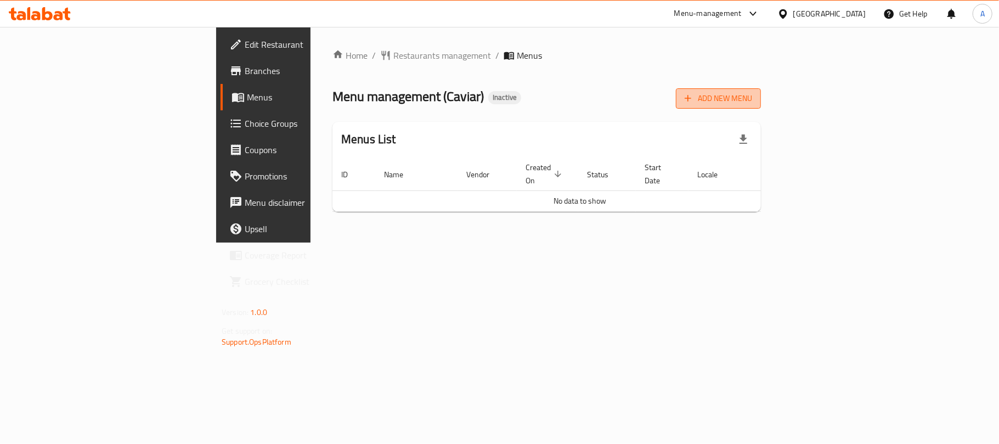
click at [761, 91] on button "Add New Menu" at bounding box center [718, 98] width 85 height 20
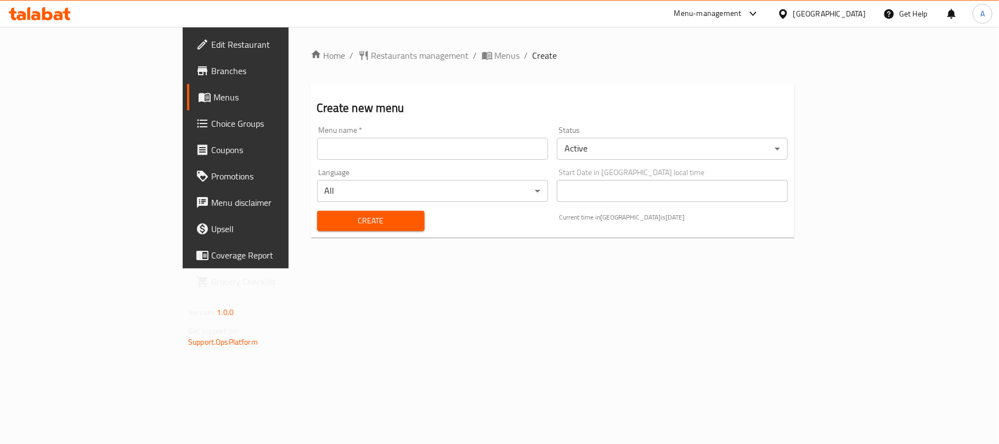
drag, startPoint x: 382, startPoint y: 151, endPoint x: 375, endPoint y: 151, distance: 6.6
click at [382, 151] on input "text" at bounding box center [432, 149] width 231 height 22
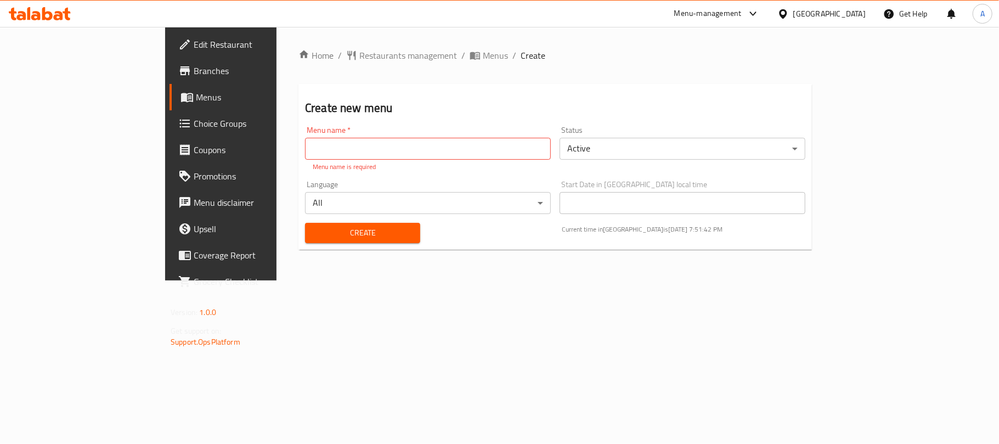
click at [298, 235] on div "Create" at bounding box center [362, 232] width 128 height 33
drag, startPoint x: 289, startPoint y: 164, endPoint x: 297, endPoint y: 153, distance: 13.7
click at [313, 163] on p "Menu name is required" at bounding box center [428, 167] width 230 height 10
drag, startPoint x: 297, startPoint y: 153, endPoint x: 292, endPoint y: 156, distance: 5.8
click at [305, 153] on input "text" at bounding box center [428, 149] width 246 height 22
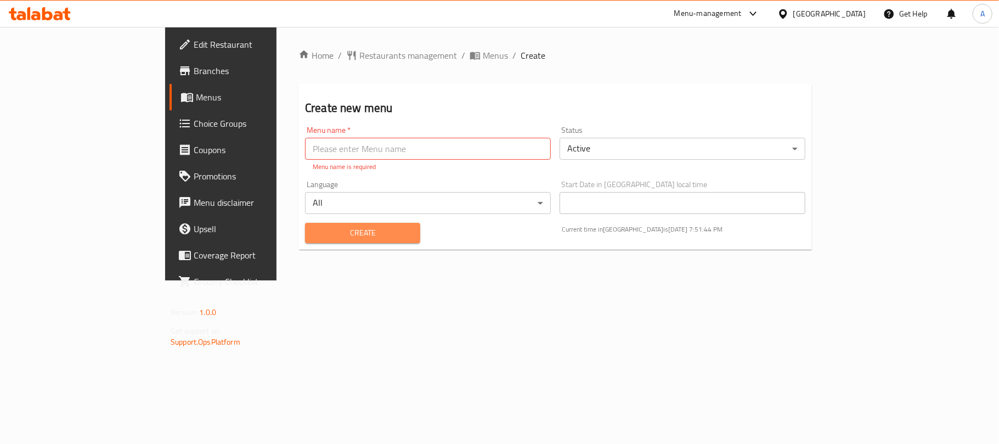
click at [314, 226] on span "Create" at bounding box center [363, 233] width 98 height 14
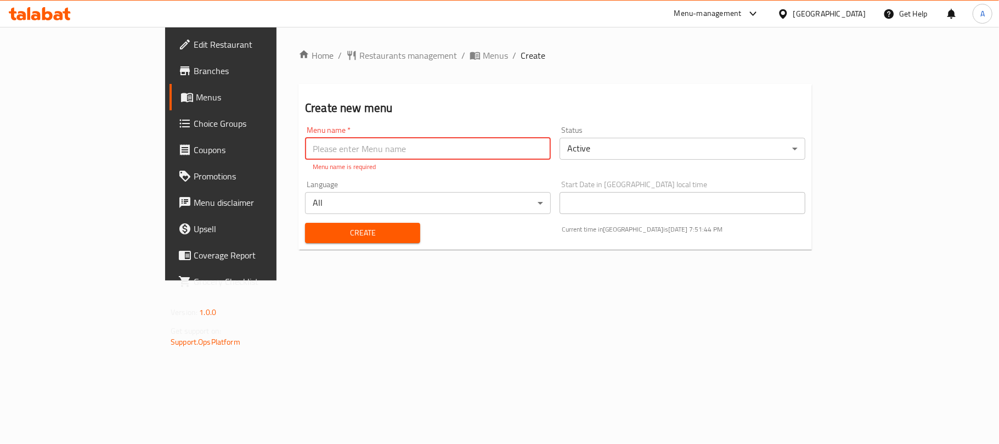
click at [305, 146] on input "text" at bounding box center [428, 149] width 246 height 22
type input "Neww"
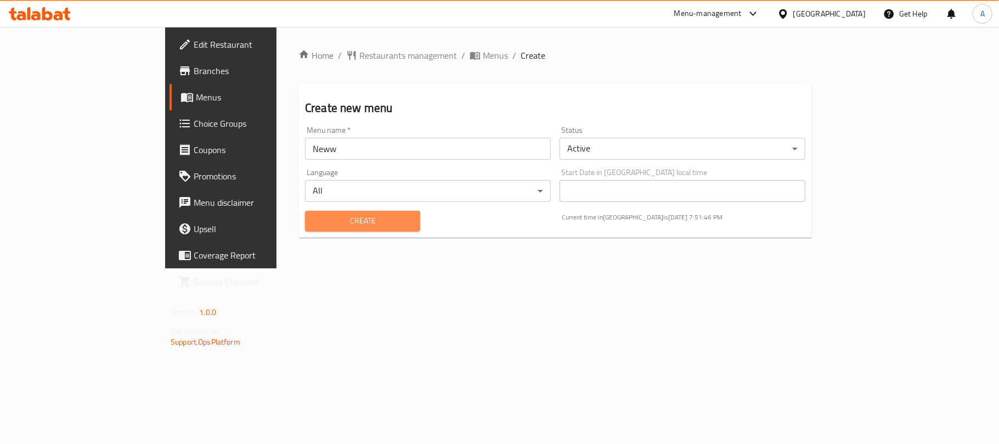
click at [314, 223] on span "Create" at bounding box center [363, 221] width 98 height 14
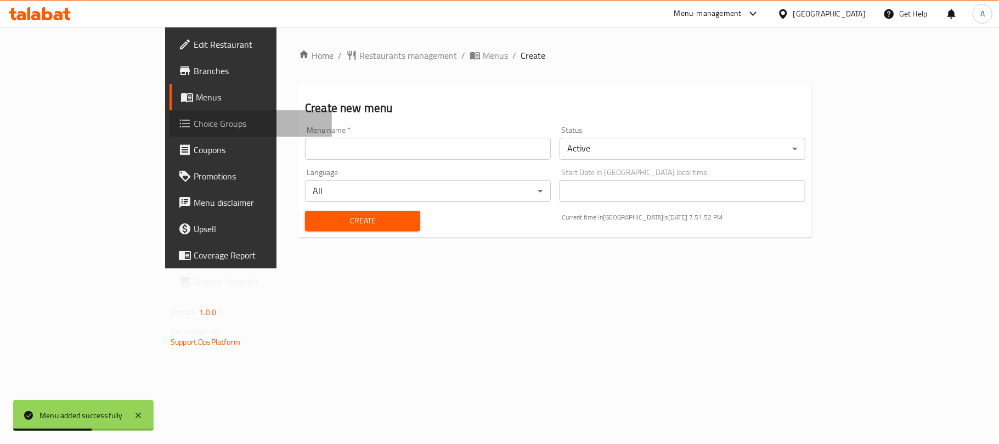
click at [194, 119] on span "Choice Groups" at bounding box center [258, 123] width 129 height 13
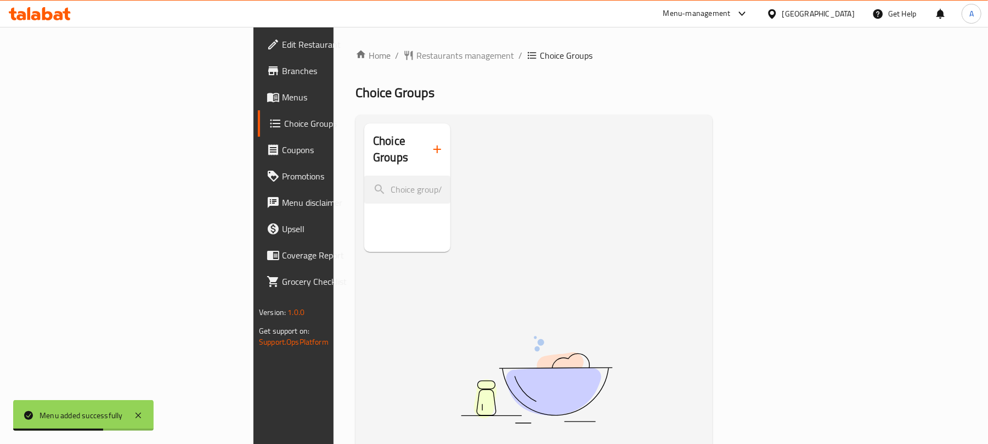
click at [282, 98] on span "Menus" at bounding box center [346, 97] width 128 height 13
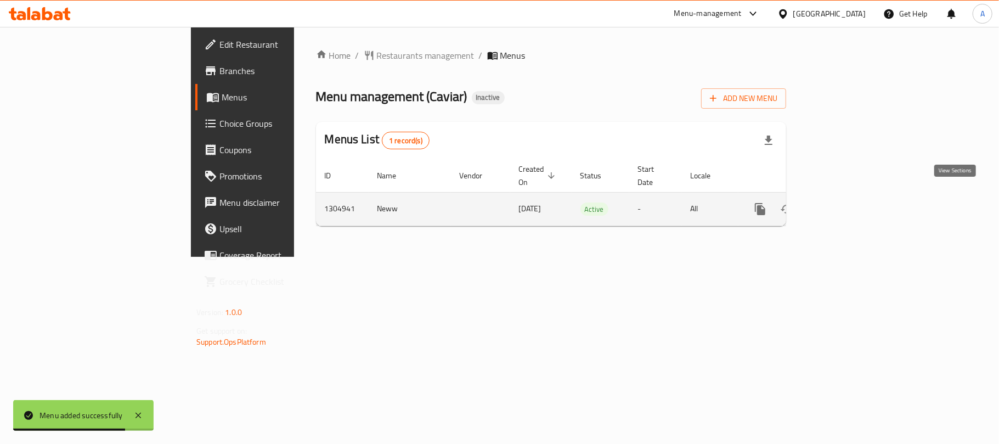
click at [844, 204] on icon "enhanced table" at bounding box center [840, 209] width 10 height 10
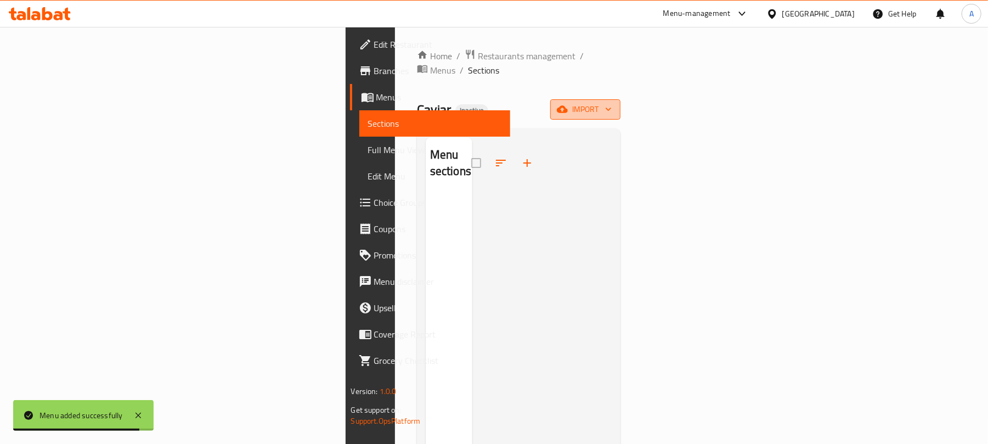
click at [568, 106] on icon "button" at bounding box center [562, 109] width 11 height 7
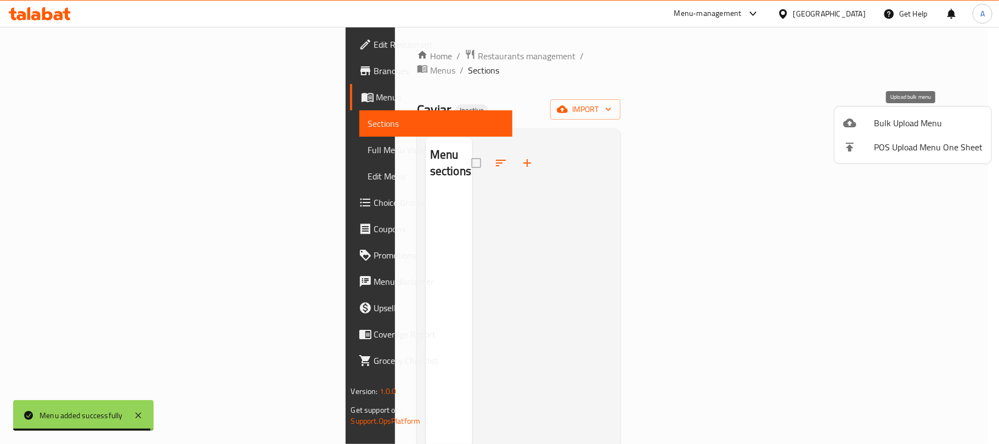
click at [878, 132] on li "Bulk Upload Menu" at bounding box center [913, 123] width 157 height 24
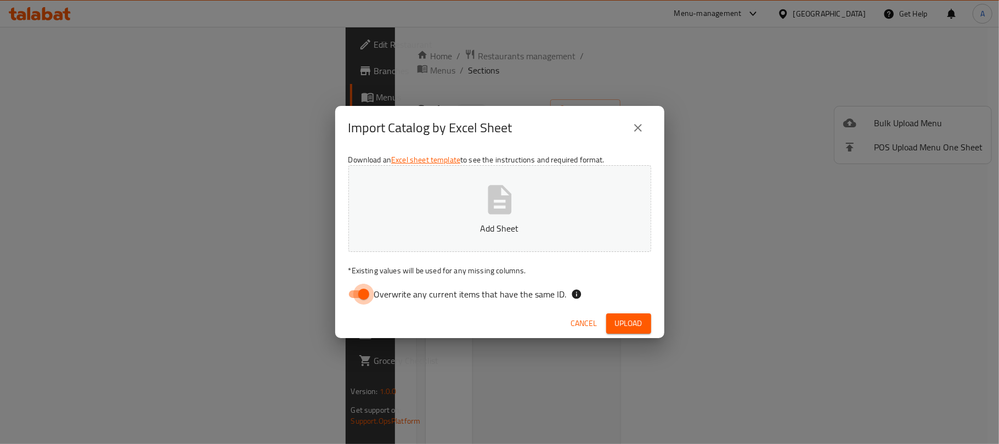
click at [354, 292] on input "Overwrite any current items that have the same ID." at bounding box center [363, 294] width 63 height 21
checkbox input "false"
click at [424, 216] on button "Add Sheet" at bounding box center [499, 208] width 303 height 87
click at [641, 330] on button "Upload" at bounding box center [628, 323] width 45 height 20
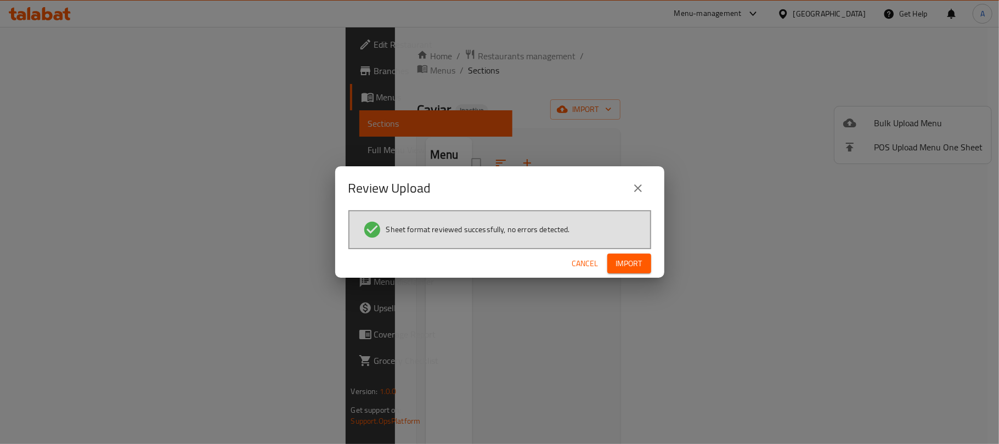
drag, startPoint x: 626, startPoint y: 275, endPoint x: 602, endPoint y: 281, distance: 24.8
click at [602, 281] on div "Review Upload Sheet format reviewed successfully, no errors detected. Cancel Im…" at bounding box center [499, 222] width 999 height 444
click at [646, 257] on button "Import" at bounding box center [629, 263] width 44 height 20
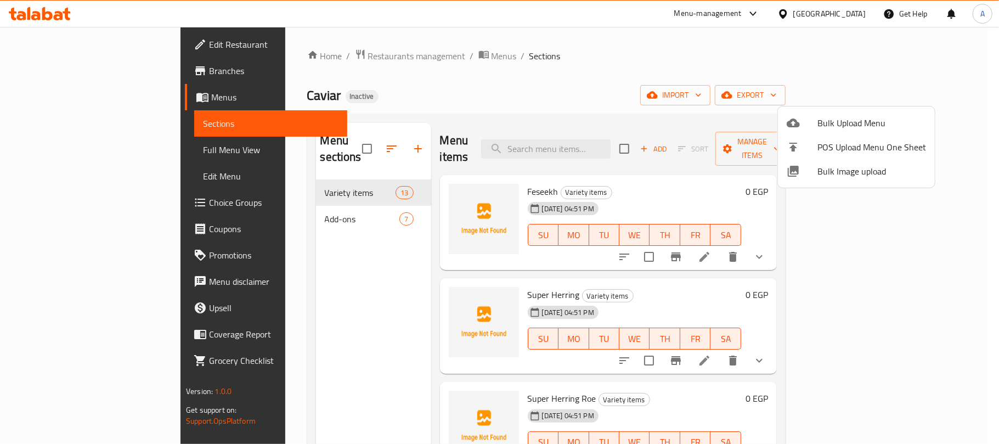
click at [236, 205] on div at bounding box center [499, 222] width 999 height 444
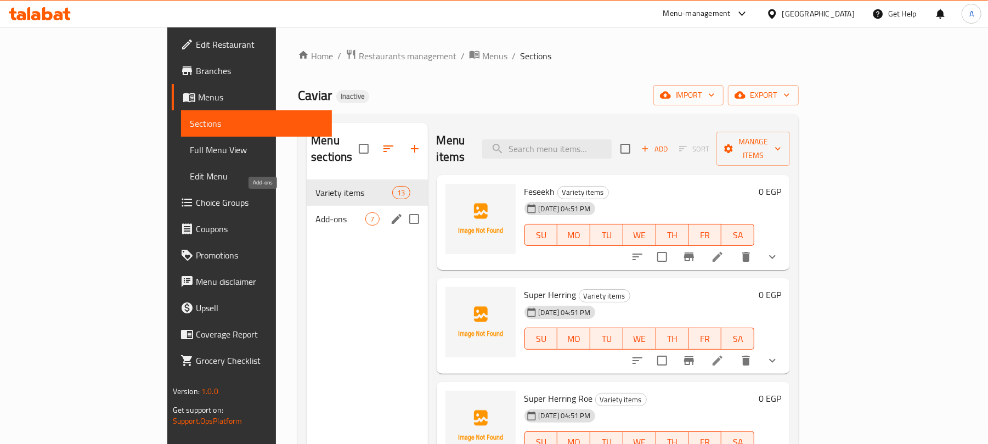
click at [315, 212] on span "Add-ons" at bounding box center [340, 218] width 50 height 13
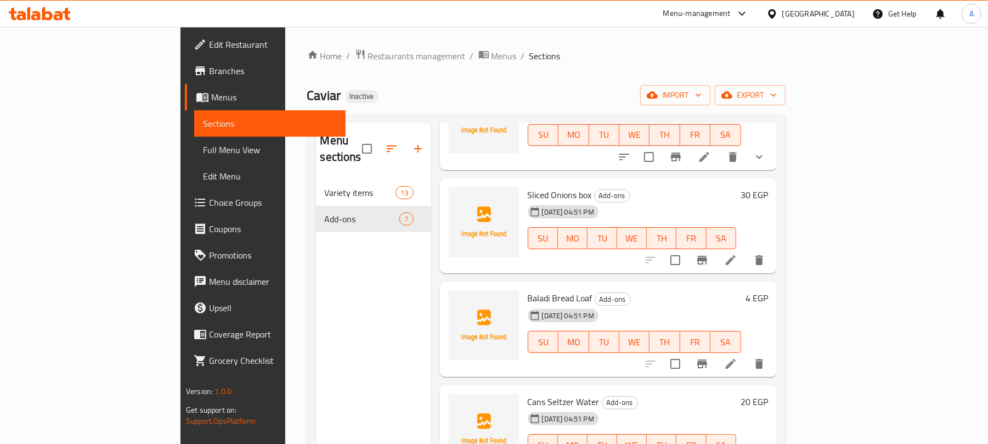
click at [203, 148] on span "Full Menu View" at bounding box center [270, 149] width 134 height 13
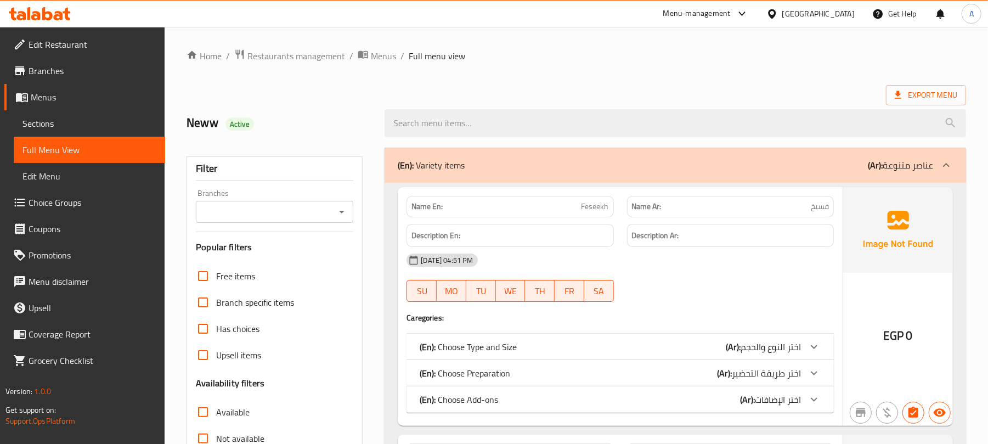
scroll to position [292, 0]
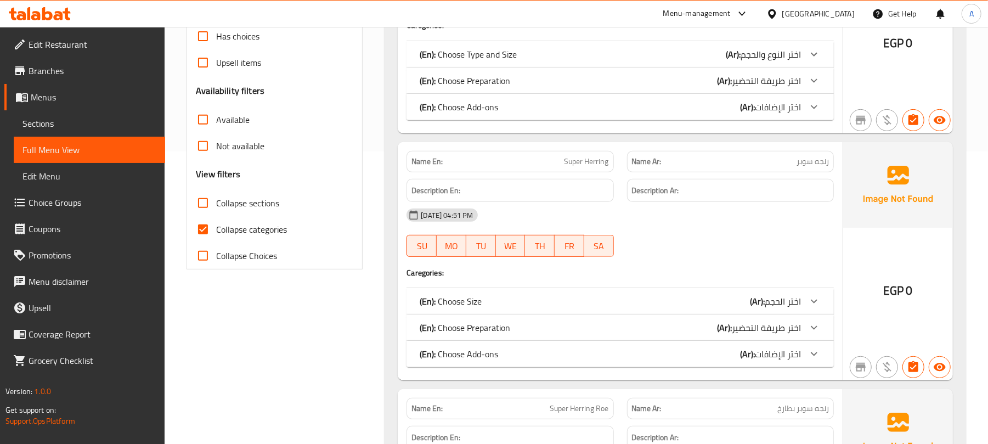
click at [243, 227] on span "Collapse categories" at bounding box center [251, 229] width 71 height 13
click at [216, 227] on input "Collapse categories" at bounding box center [203, 229] width 26 height 26
checkbox input "false"
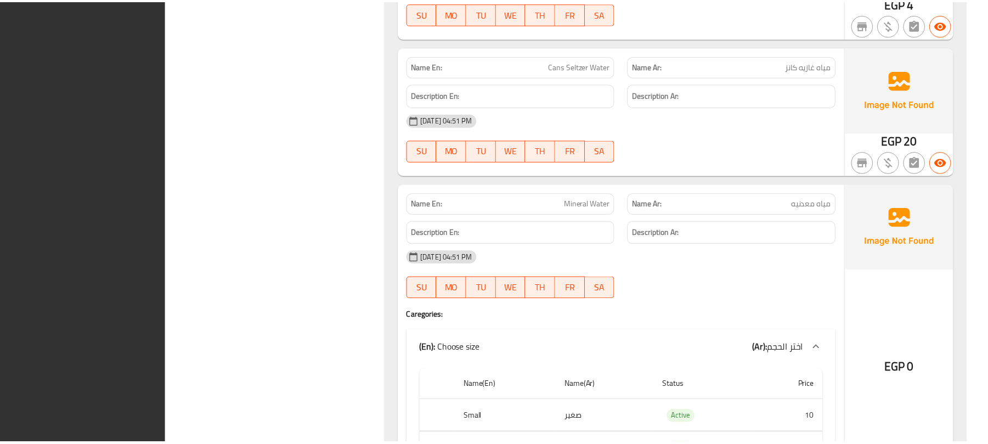
scroll to position [6462, 0]
